Goal: Information Seeking & Learning: Learn about a topic

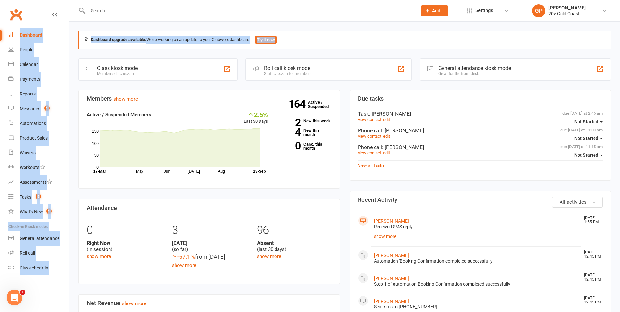
drag, startPoint x: 606, startPoint y: 10, endPoint x: 623, endPoint y: 14, distance: 17.7
click at [605, 8] on icon at bounding box center [604, 10] width 5 height 5
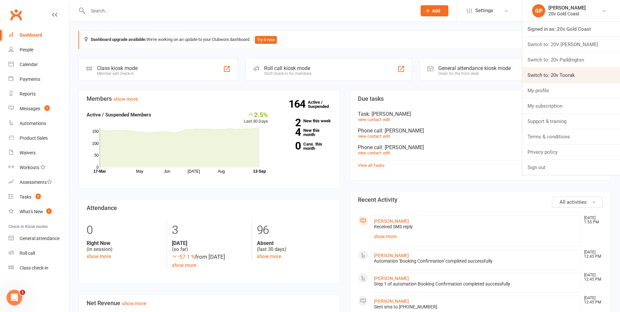
click at [557, 74] on link "Switch to: 20v Toorak" at bounding box center [572, 75] width 98 height 15
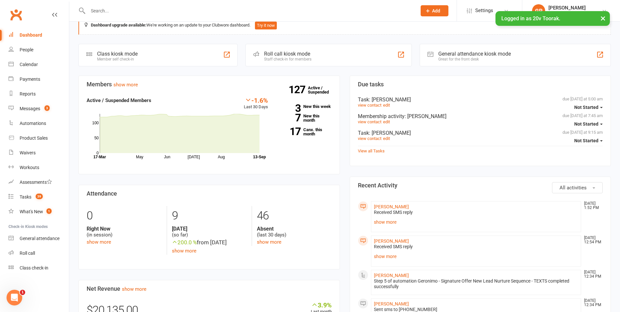
scroll to position [12, 0]
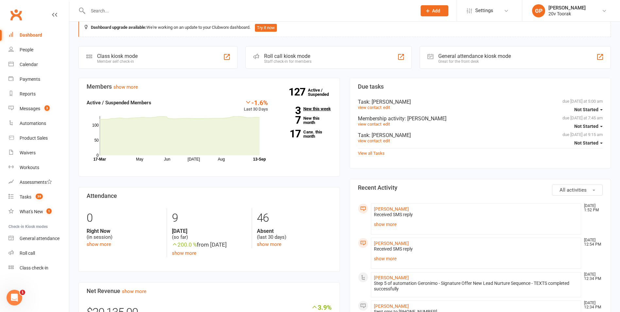
click at [319, 108] on link "3 New this week" at bounding box center [305, 109] width 54 height 4
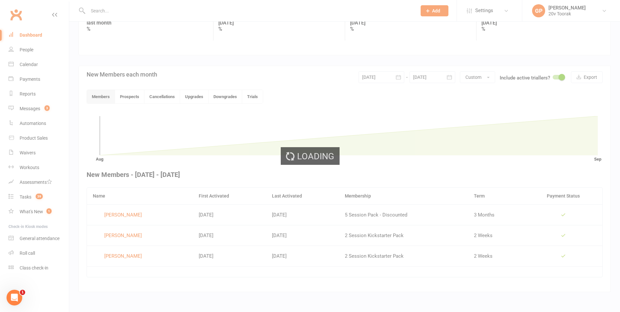
scroll to position [104, 0]
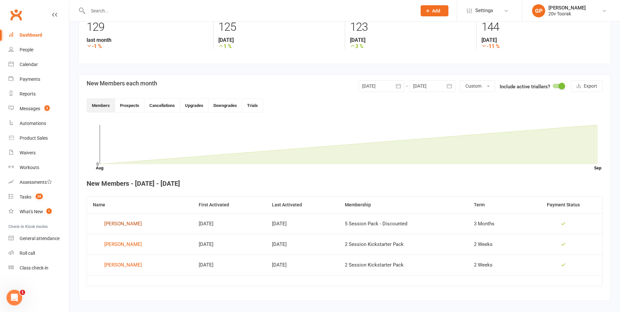
click at [117, 225] on div "Alix Caile" at bounding box center [123, 224] width 38 height 10
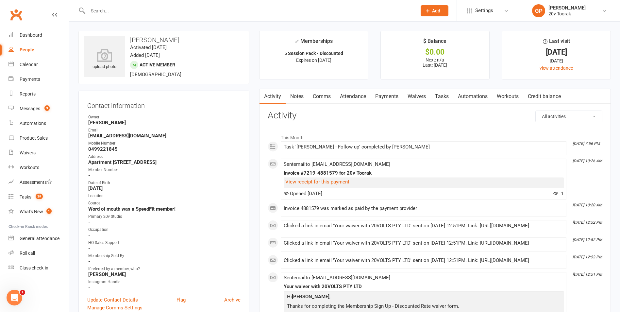
click at [353, 97] on link "Attendance" at bounding box center [352, 96] width 35 height 15
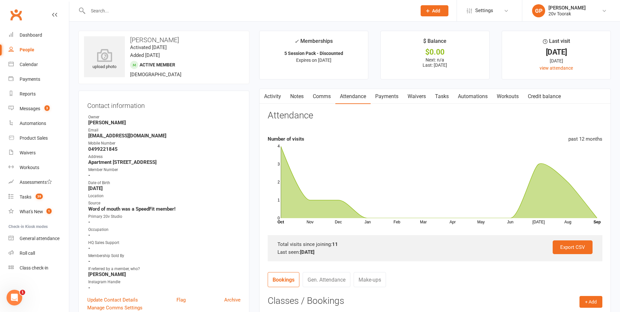
click at [390, 98] on link "Payments" at bounding box center [387, 96] width 32 height 15
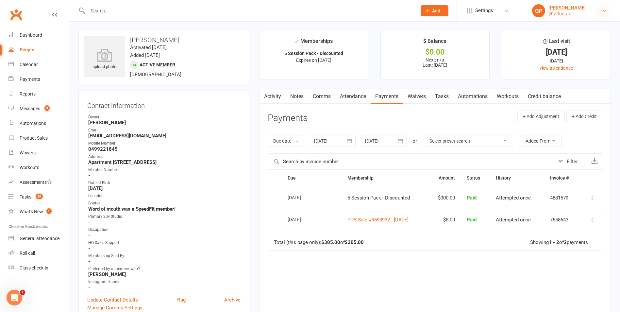
click at [604, 10] on icon at bounding box center [604, 10] width 5 height 5
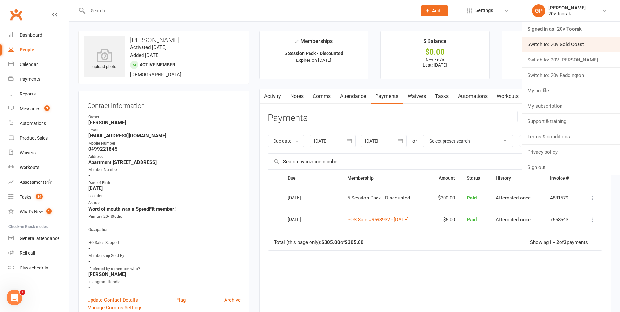
click at [574, 45] on link "Switch to: 20v Gold Coast" at bounding box center [572, 44] width 98 height 15
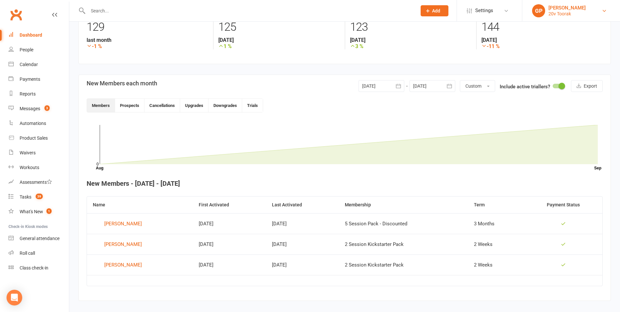
click at [598, 9] on link "[PERSON_NAME] 20v Toorak" at bounding box center [571, 10] width 78 height 13
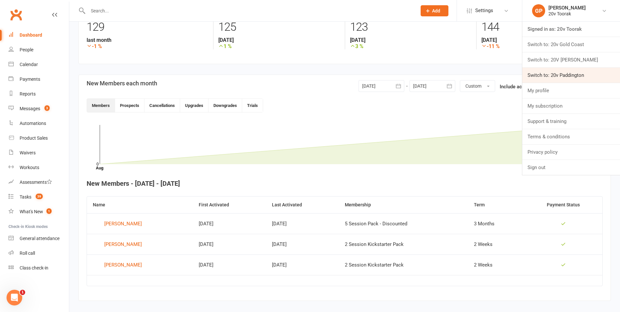
click at [568, 73] on link "Switch to: 20v Paddington" at bounding box center [572, 75] width 98 height 15
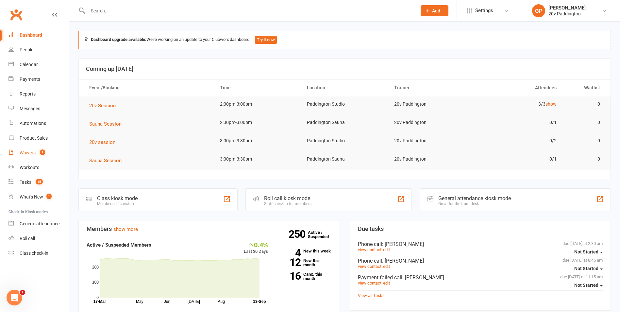
click at [27, 158] on link "Waivers 1" at bounding box center [39, 153] width 60 height 15
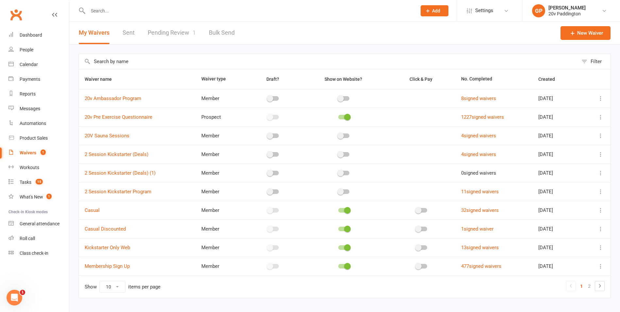
click at [170, 33] on link "Pending Review 1" at bounding box center [172, 33] width 48 height 23
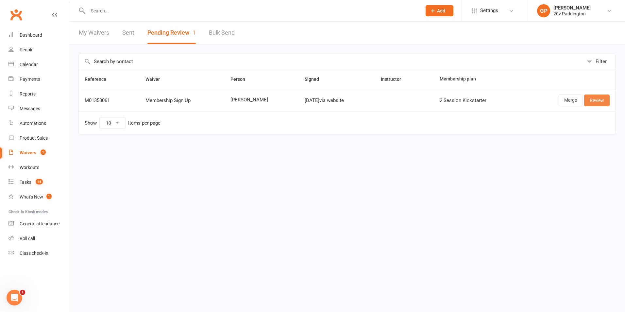
click at [602, 101] on link "Review" at bounding box center [597, 101] width 26 height 12
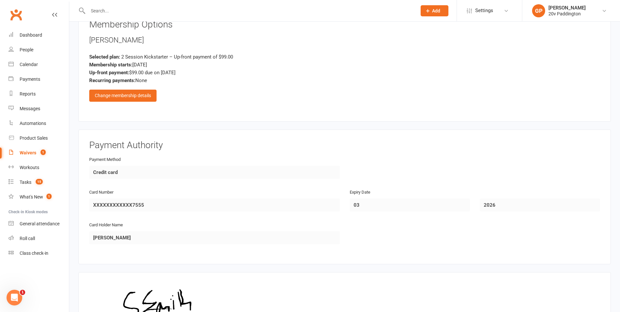
scroll to position [774, 0]
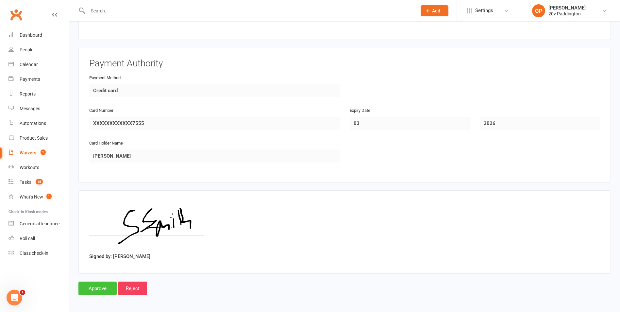
click at [93, 285] on input "Approve" at bounding box center [97, 289] width 38 height 14
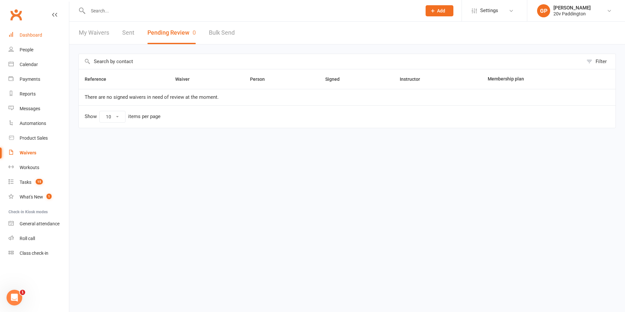
click at [30, 37] on div "Dashboard" at bounding box center [31, 34] width 23 height 5
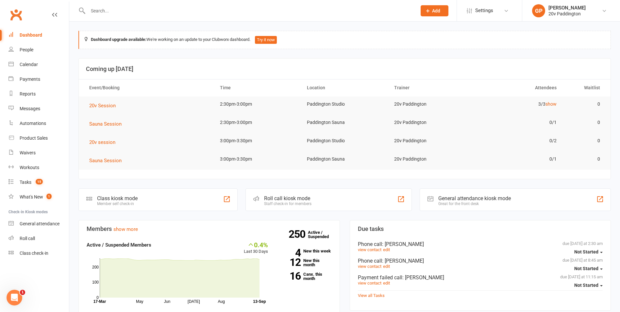
click at [101, 9] on input "text" at bounding box center [249, 10] width 326 height 9
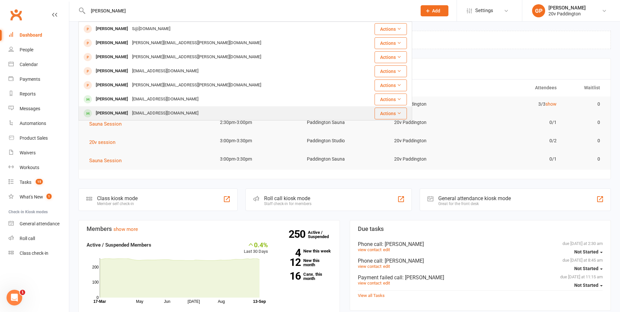
type input "sean smith"
click at [149, 114] on div "shaun_smith87@hotmail.com" at bounding box center [165, 113] width 70 height 9
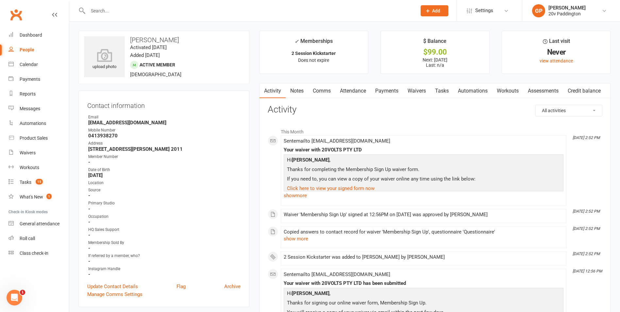
click at [354, 87] on link "Attendance" at bounding box center [352, 90] width 35 height 15
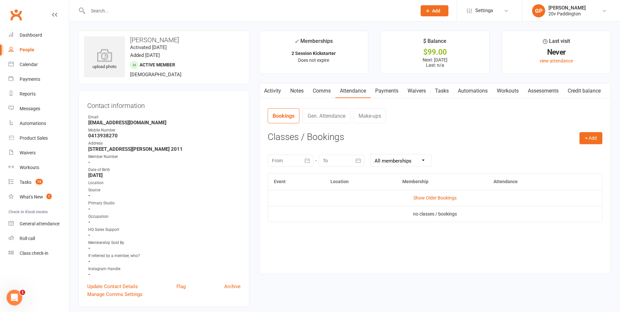
click at [354, 87] on link "Attendance" at bounding box center [352, 90] width 35 height 15
click at [378, 92] on link "Payments" at bounding box center [387, 90] width 32 height 15
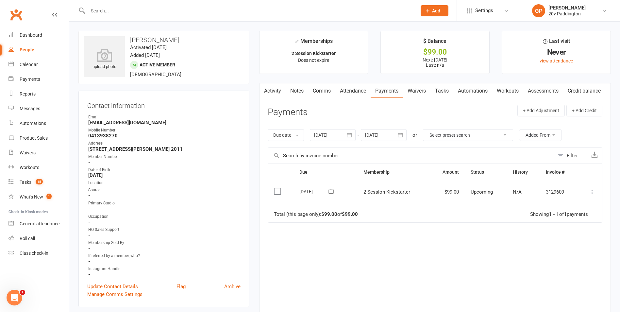
click at [352, 91] on link "Attendance" at bounding box center [352, 90] width 35 height 15
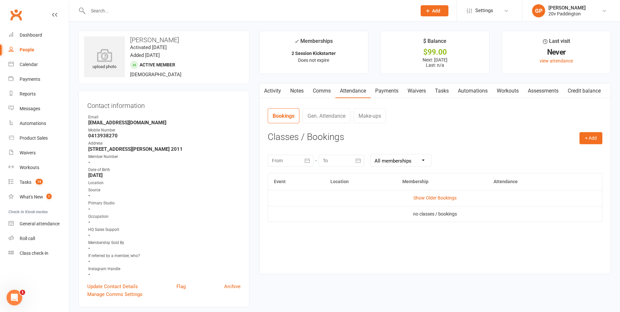
click at [279, 93] on link "Activity" at bounding box center [273, 90] width 26 height 15
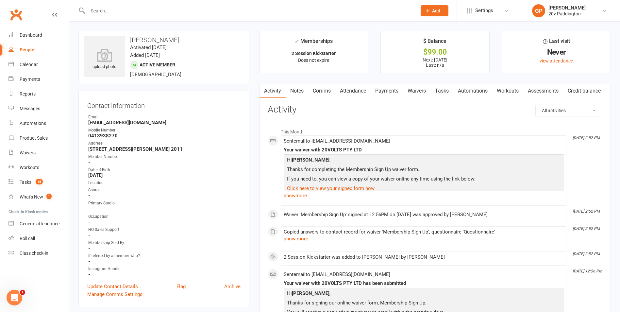
click at [319, 88] on link "Comms" at bounding box center [321, 90] width 27 height 15
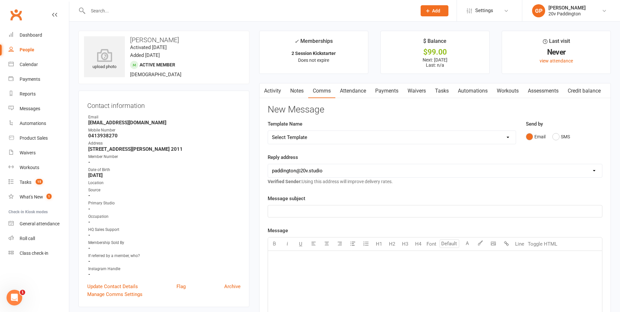
click at [351, 93] on link "Attendance" at bounding box center [352, 90] width 35 height 15
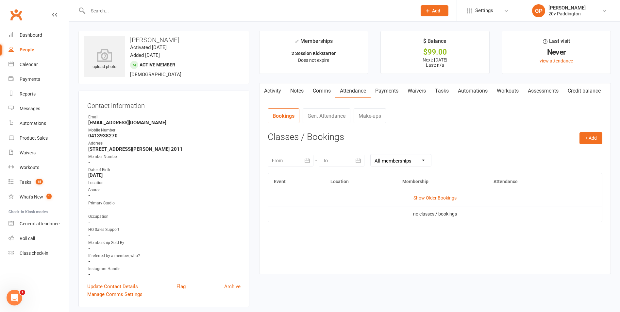
click at [393, 89] on link "Payments" at bounding box center [387, 90] width 32 height 15
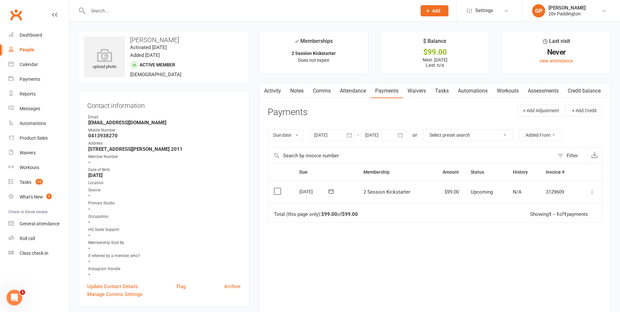
click at [418, 89] on link "Waivers" at bounding box center [416, 90] width 27 height 15
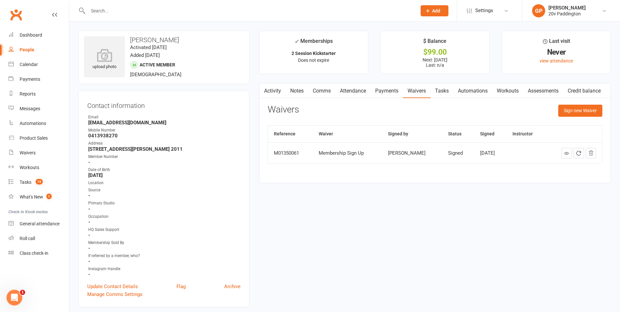
click at [418, 89] on link "Waivers" at bounding box center [416, 90] width 27 height 15
drag, startPoint x: 290, startPoint y: 99, endPoint x: 284, endPoint y: 98, distance: 6.6
click at [284, 98] on div "Activity Notes Comms Attendance Payments Waivers Tasks Automations Workouts Ass…" at bounding box center [435, 133] width 352 height 100
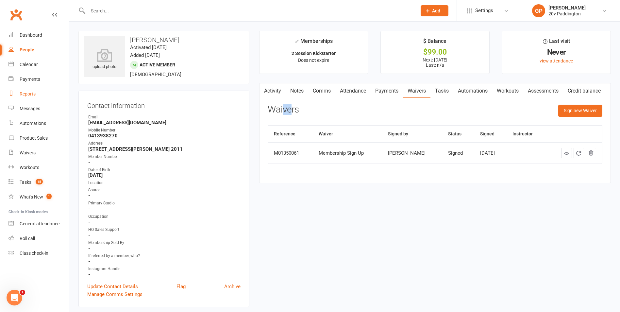
click at [29, 95] on div "Reports" at bounding box center [28, 93] width 16 height 5
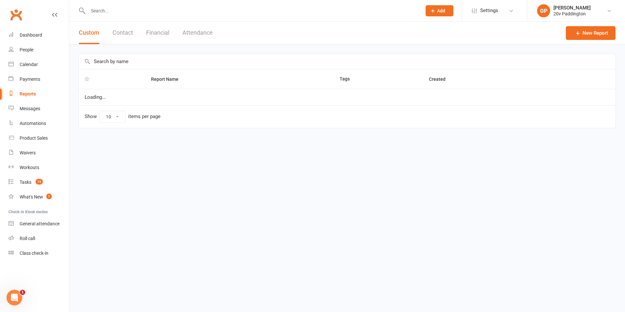
select select "25"
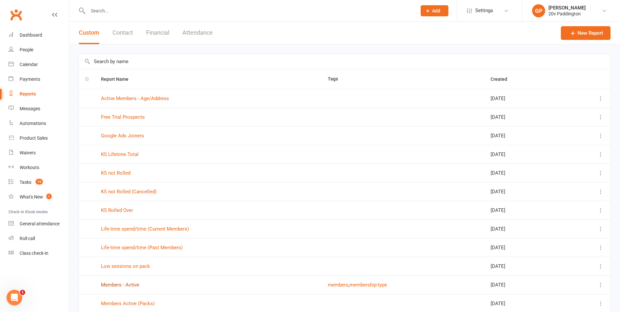
click at [127, 286] on link "Members - Active" at bounding box center [120, 285] width 38 height 6
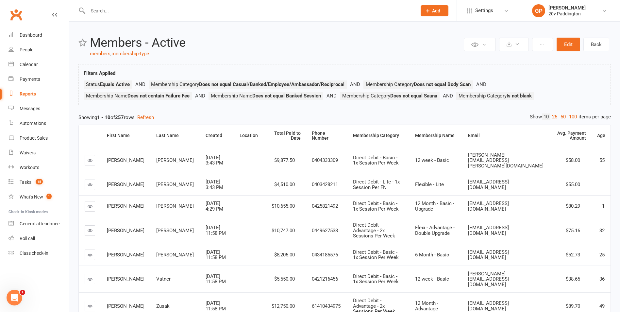
click at [127, 303] on div "Mika" at bounding box center [126, 306] width 38 height 6
click at [24, 94] on div "Reports" at bounding box center [28, 93] width 16 height 5
select select "25"
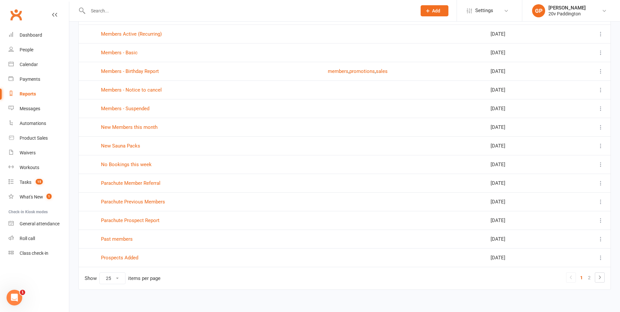
scroll to position [294, 0]
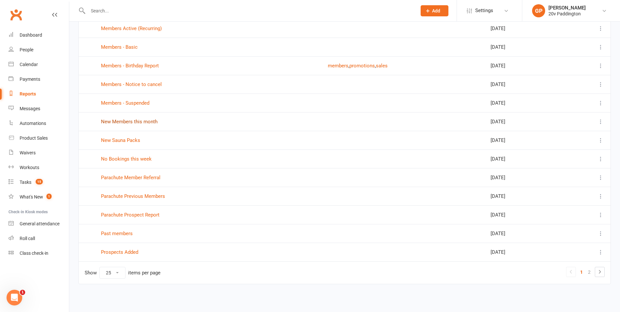
click at [137, 123] on link "New Members this month" at bounding box center [129, 122] width 57 height 6
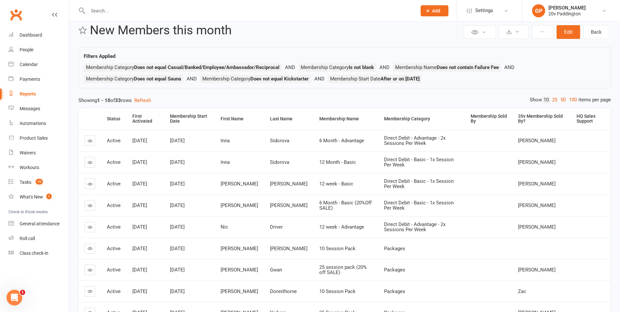
scroll to position [48, 0]
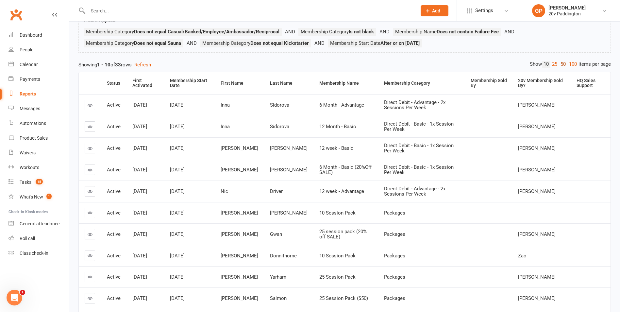
click at [560, 64] on link "50" at bounding box center [563, 64] width 9 height 7
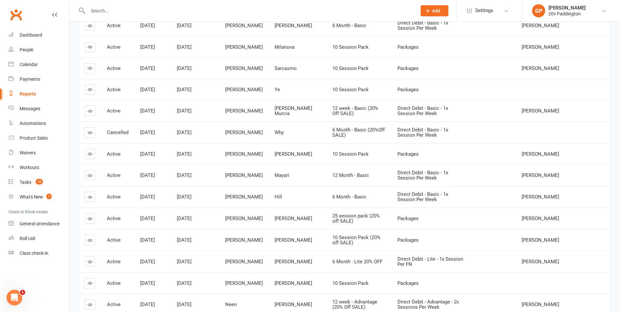
scroll to position [583, 0]
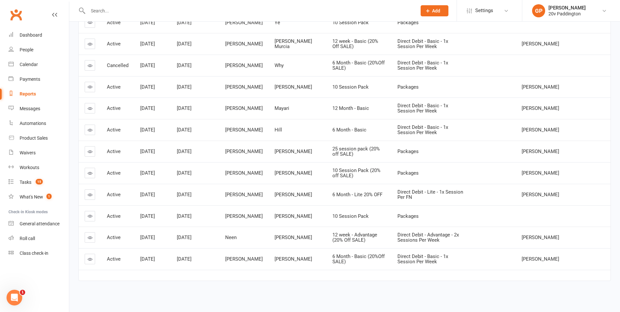
click at [192, 239] on span "[DATE]" at bounding box center [184, 237] width 15 height 6
click at [29, 91] on div "Reports" at bounding box center [28, 93] width 16 height 5
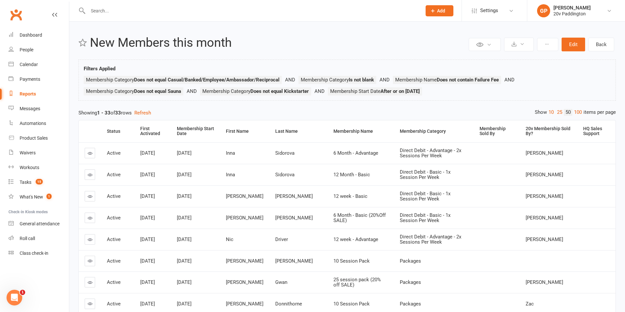
select select "25"
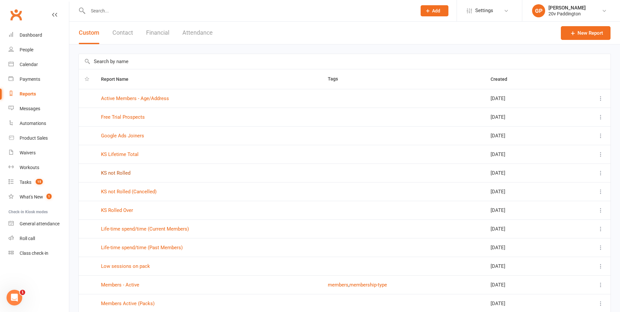
click at [115, 173] on link "KS not Rolled" at bounding box center [115, 173] width 29 height 6
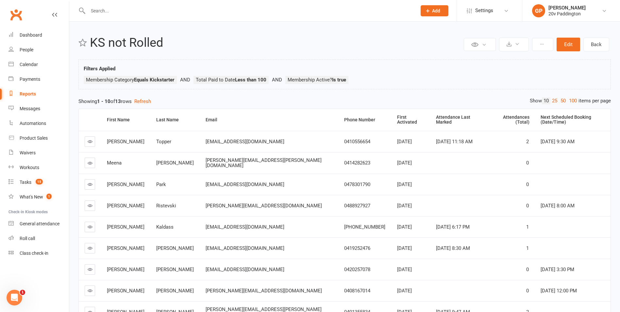
click at [28, 95] on div "Reports" at bounding box center [28, 93] width 16 height 5
select select "25"
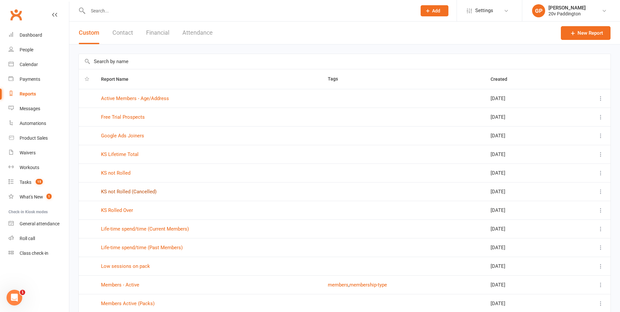
click at [118, 194] on link "KS not Rolled (Cancelled)" at bounding box center [129, 192] width 56 height 6
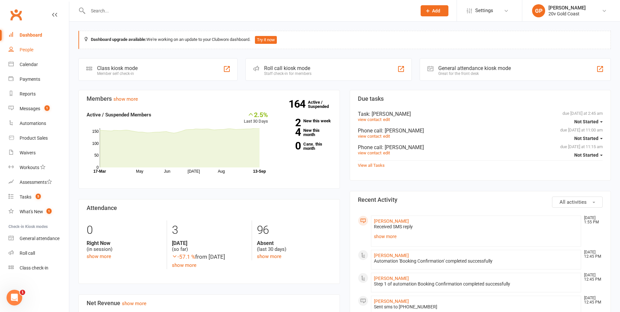
click at [31, 48] on div "People" at bounding box center [27, 49] width 14 height 5
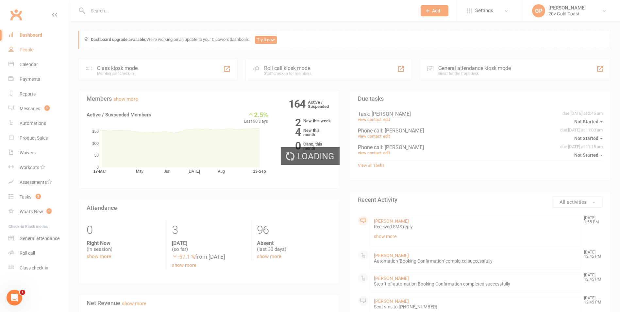
select select "100"
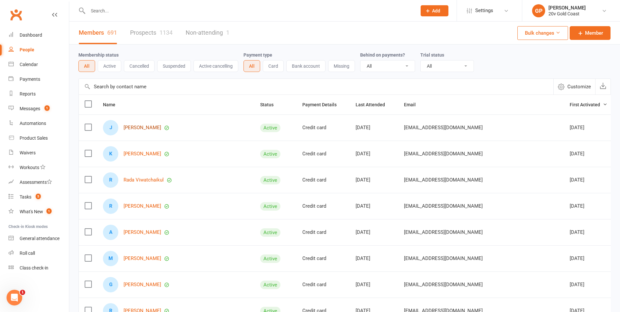
click at [143, 128] on link "[PERSON_NAME]" at bounding box center [143, 128] width 38 height 6
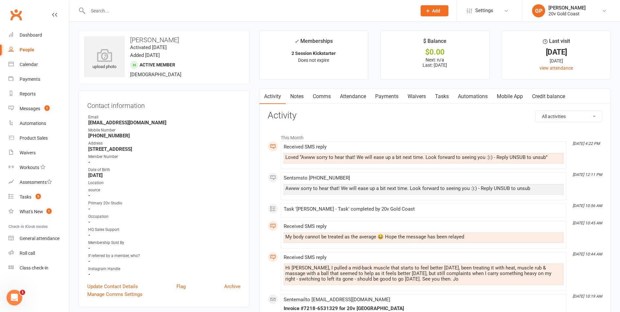
click at [352, 100] on link "Attendance" at bounding box center [352, 96] width 35 height 15
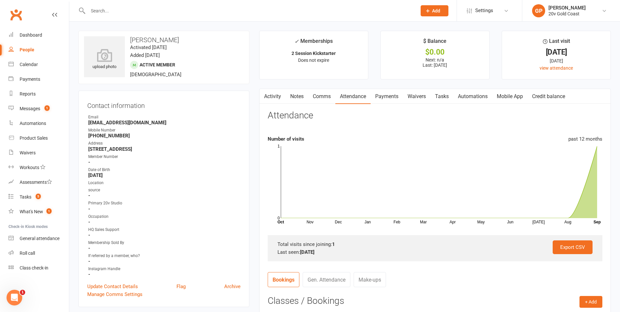
click at [414, 97] on link "Waivers" at bounding box center [416, 96] width 27 height 15
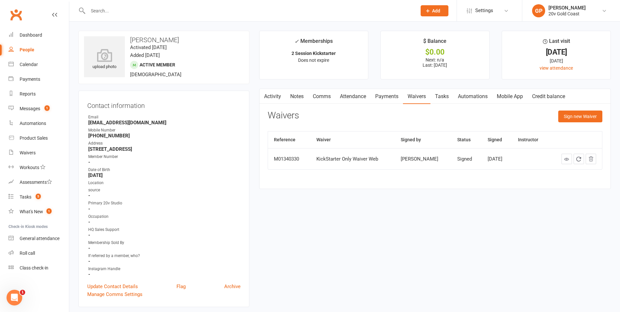
click at [369, 96] on link "Attendance" at bounding box center [352, 96] width 35 height 15
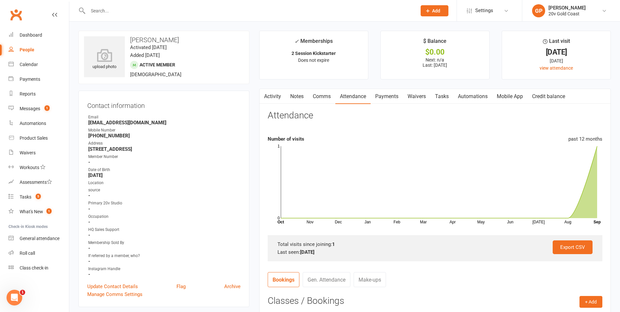
click at [280, 95] on link "Activity" at bounding box center [273, 96] width 26 height 15
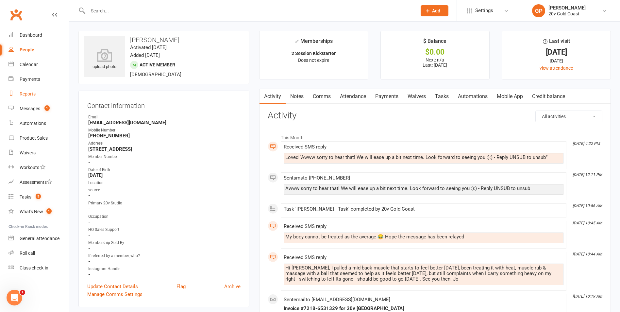
click at [30, 96] on div "Reports" at bounding box center [28, 93] width 16 height 5
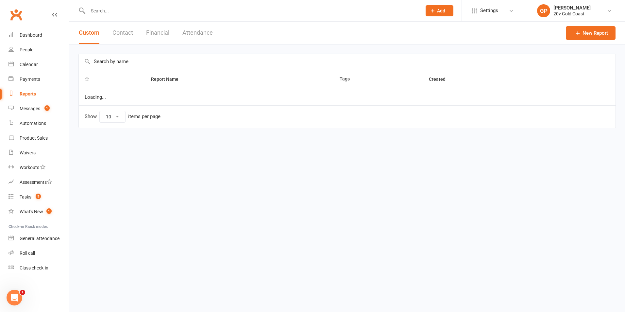
select select "100"
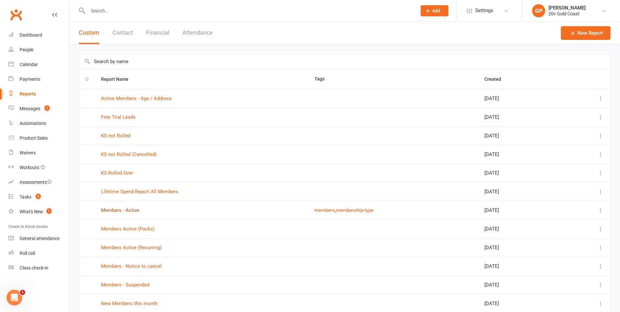
click at [122, 209] on link "Members - Active" at bounding box center [120, 210] width 38 height 6
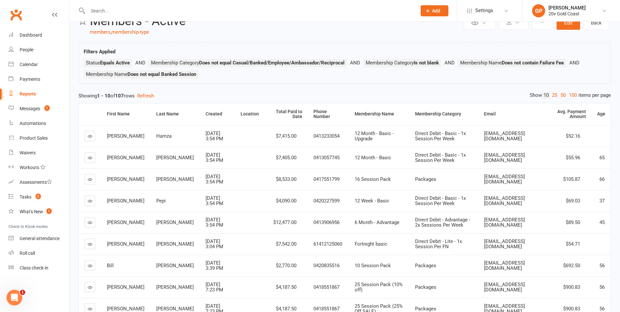
scroll to position [21, 0]
click at [565, 93] on link "50" at bounding box center [563, 96] width 9 height 7
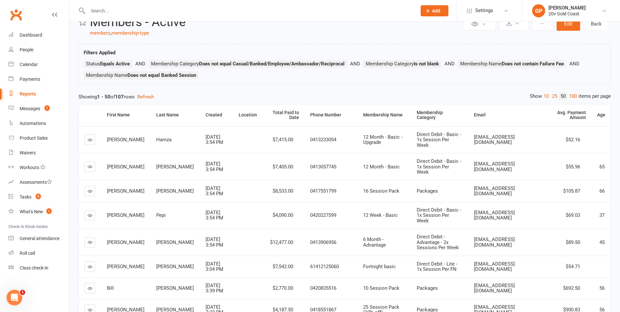
click at [25, 94] on div "Reports" at bounding box center [28, 93] width 16 height 5
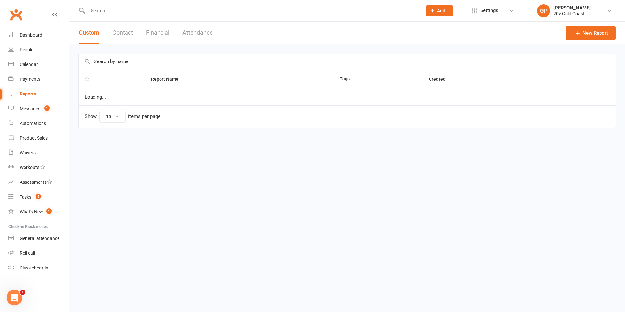
select select "100"
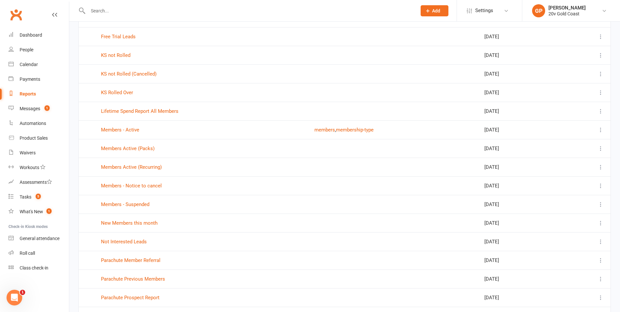
scroll to position [81, 0]
click at [118, 169] on link "Members Active (Recurring)" at bounding box center [131, 167] width 61 height 6
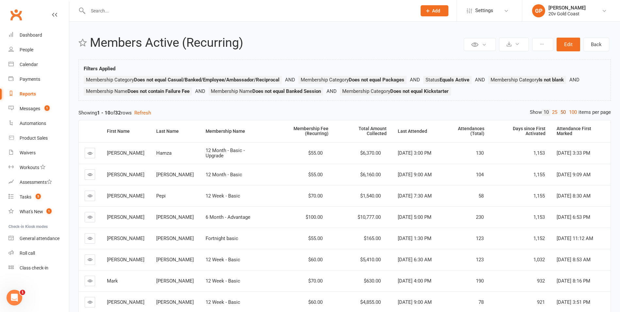
click at [560, 111] on link "50" at bounding box center [563, 112] width 9 height 7
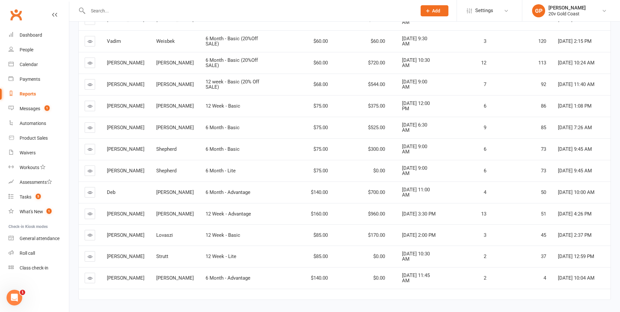
scroll to position [562, 0]
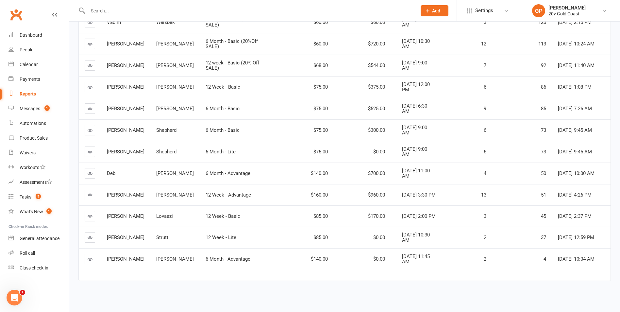
click at [28, 93] on div "Reports" at bounding box center [28, 93] width 16 height 5
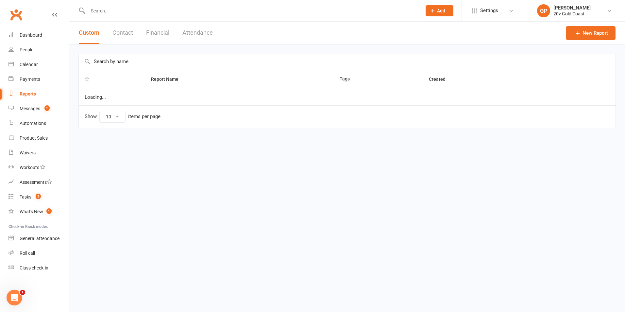
select select "100"
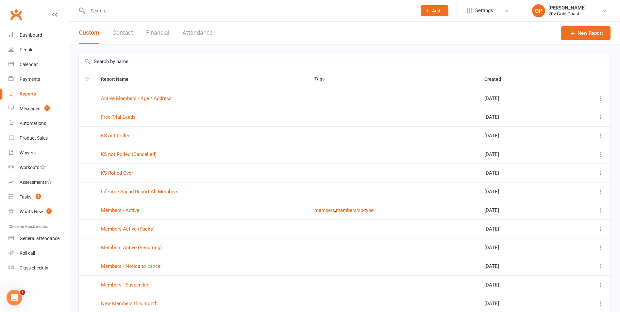
click at [126, 173] on link "KS Rolled Over" at bounding box center [117, 173] width 32 height 6
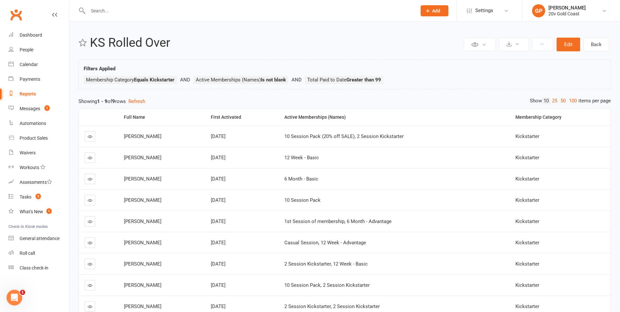
click at [26, 96] on div "Reports" at bounding box center [28, 93] width 16 height 5
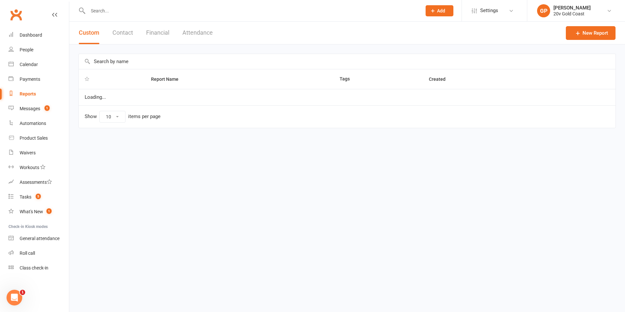
select select "100"
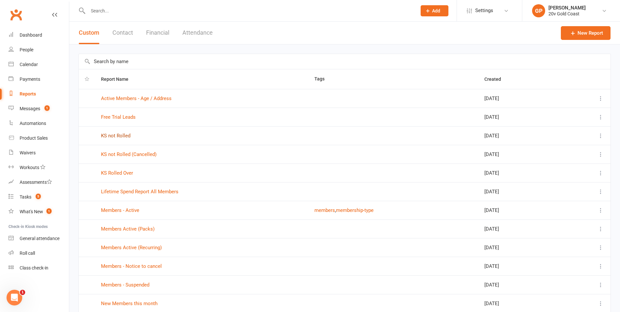
click at [121, 137] on link "KS not Rolled" at bounding box center [115, 136] width 29 height 6
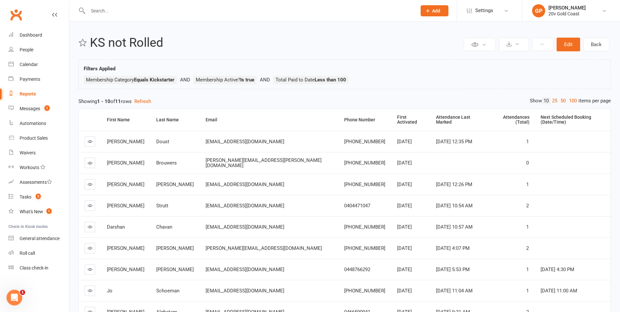
click at [26, 93] on div "Reports" at bounding box center [28, 93] width 16 height 5
select select "100"
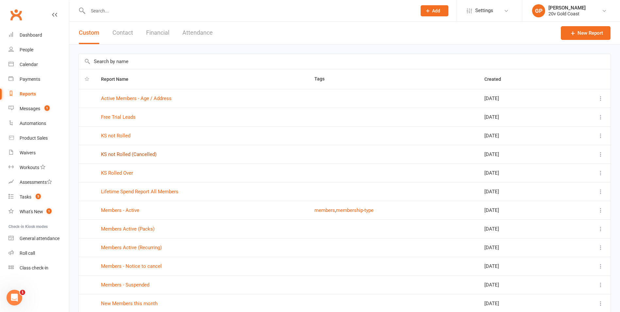
click at [121, 155] on link "KS not Rolled (Cancelled)" at bounding box center [129, 154] width 56 height 6
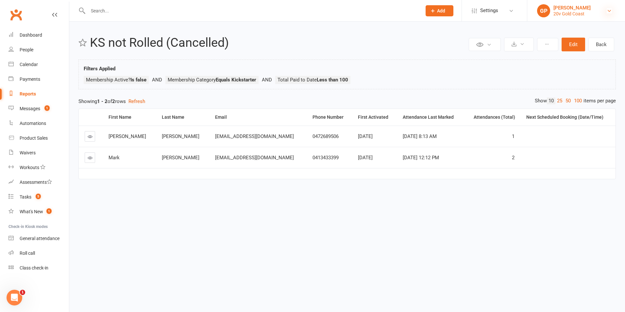
click at [610, 12] on icon at bounding box center [609, 10] width 5 height 5
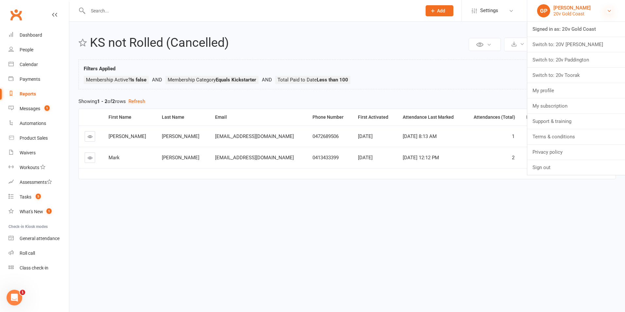
click at [610, 12] on icon at bounding box center [609, 10] width 5 height 5
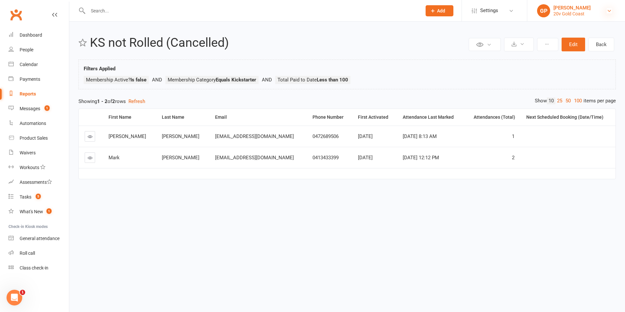
click at [610, 13] on icon at bounding box center [609, 10] width 5 height 5
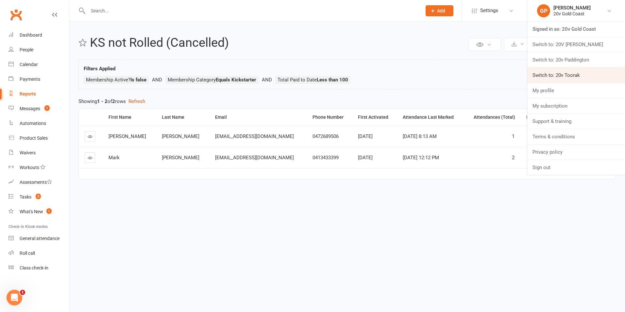
click at [563, 72] on link "Switch to: 20v Toorak" at bounding box center [576, 75] width 98 height 15
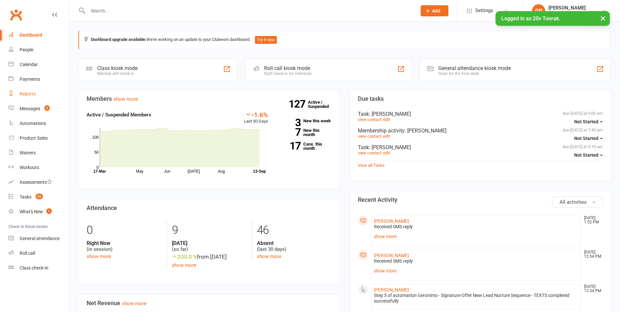
click at [27, 96] on div "Reports" at bounding box center [28, 93] width 16 height 5
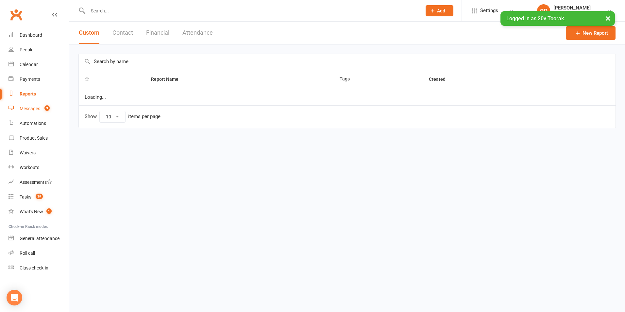
select select "100"
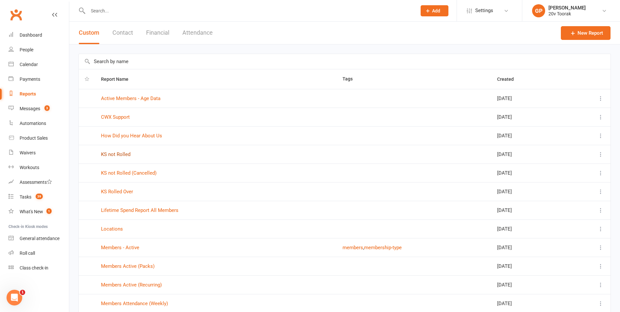
click at [120, 153] on link "KS not Rolled" at bounding box center [115, 154] width 29 height 6
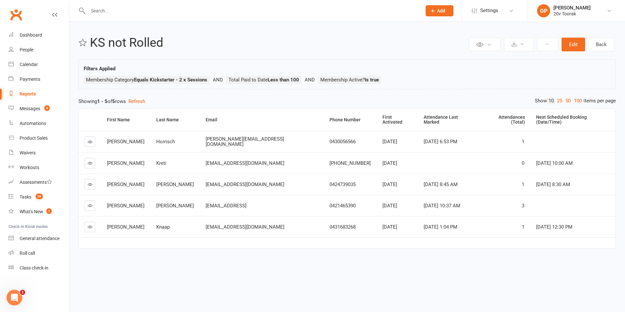
click at [31, 95] on div "Reports" at bounding box center [28, 93] width 16 height 5
select select "100"
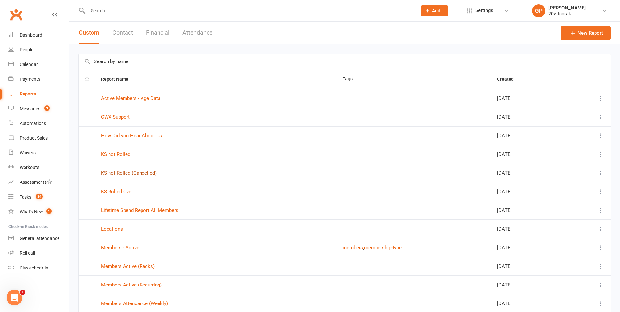
click at [127, 172] on link "KS not Rolled (Cancelled)" at bounding box center [129, 173] width 56 height 6
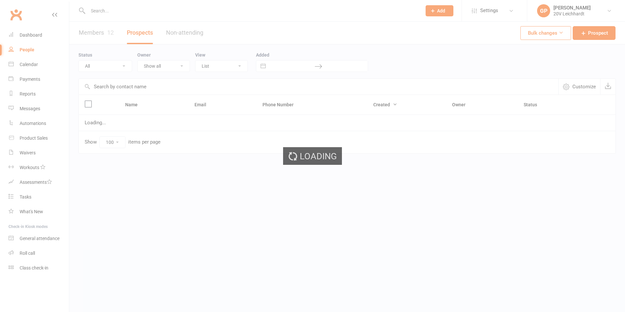
select select "100"
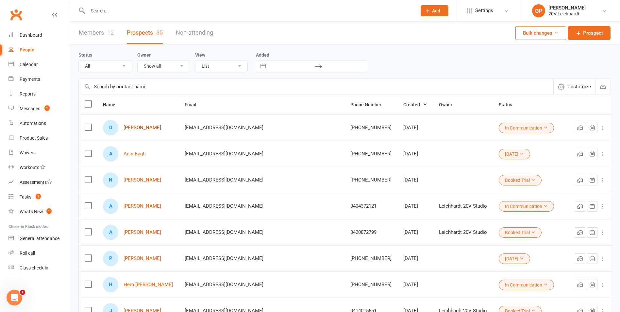
click at [134, 129] on link "[PERSON_NAME]" at bounding box center [143, 128] width 38 height 6
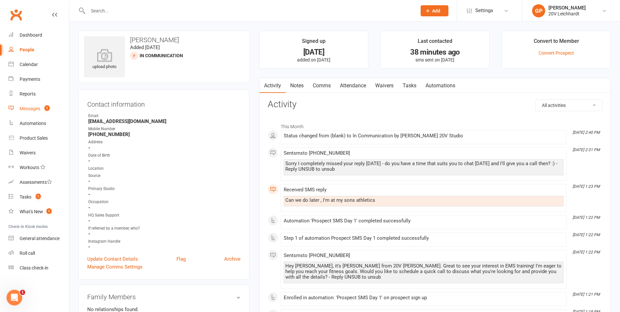
click at [32, 107] on div "Messages" at bounding box center [30, 108] width 21 height 5
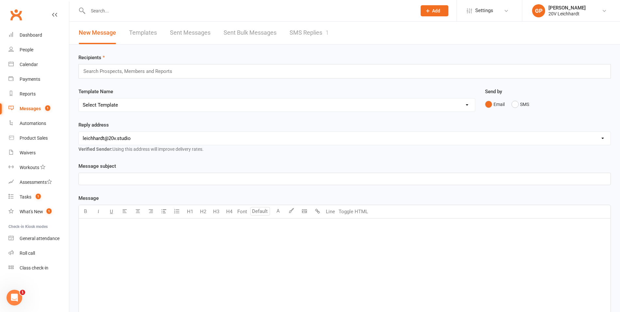
click at [308, 31] on link "SMS Replies 1" at bounding box center [309, 33] width 39 height 23
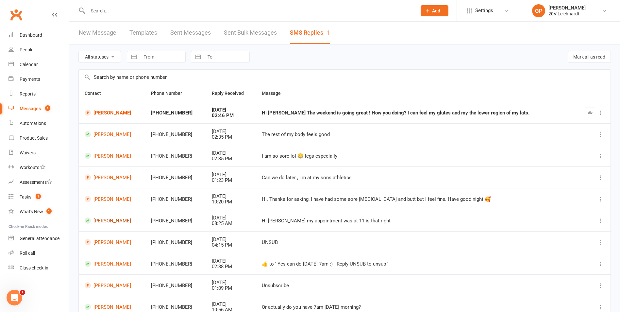
click at [114, 220] on link "[PERSON_NAME]" at bounding box center [112, 220] width 55 height 6
